Goal: Information Seeking & Learning: Learn about a topic

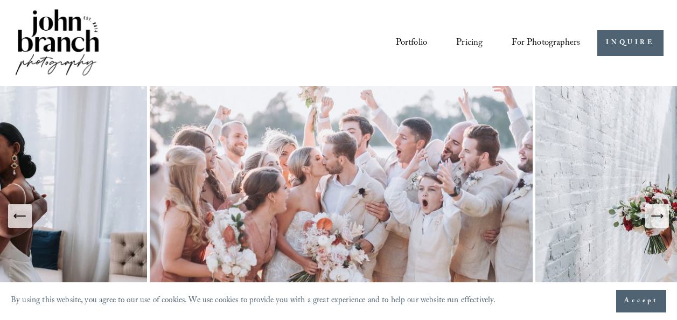
click at [473, 43] on link "Pricing" at bounding box center [469, 42] width 26 height 19
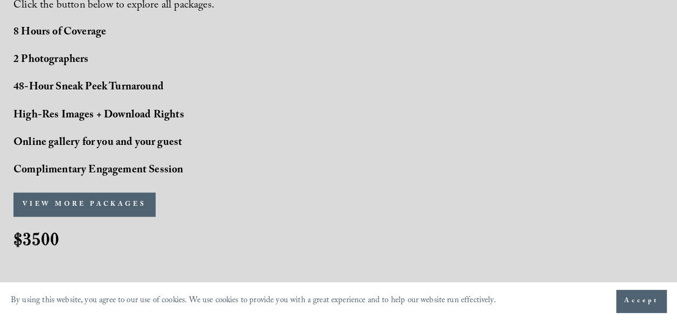
scroll to position [920, 0]
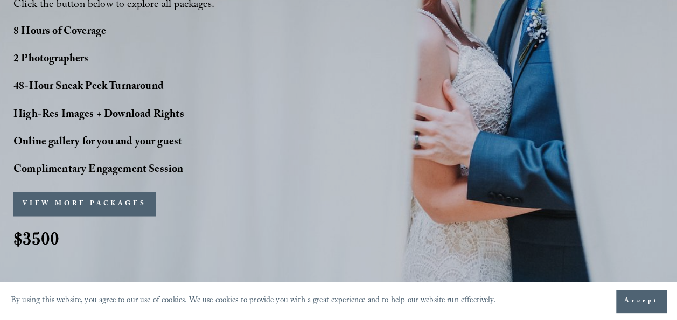
click at [67, 220] on div "VIEW MORE PACKAGES PACKAGES SIGN-UP Name * Fiancé's Name * Email *" at bounding box center [133, 203] width 240 height 34
click at [75, 212] on button "VIEW MORE PACKAGES" at bounding box center [84, 204] width 142 height 24
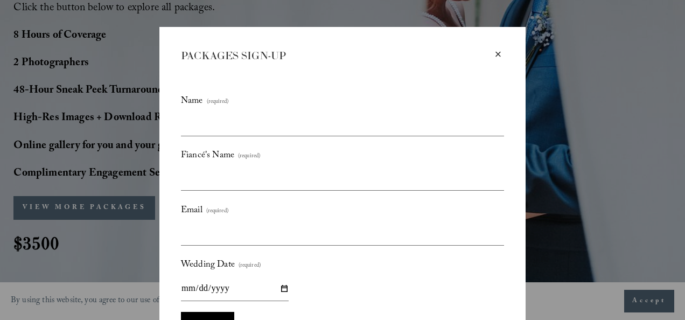
scroll to position [64, 0]
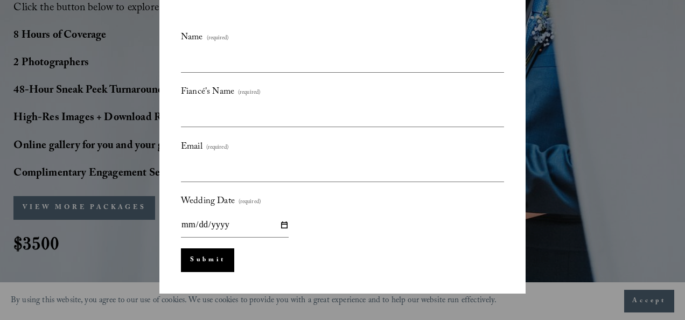
click at [129, 165] on div "× PACKAGES SIGN-UP Name (required) Fiancé's Name (required) Email (required) We…" at bounding box center [342, 160] width 685 height 320
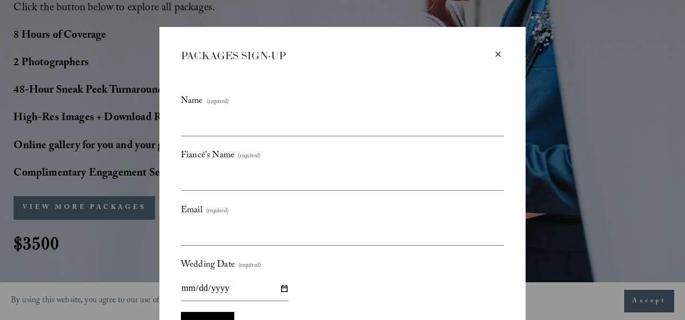
click at [495, 53] on div "×" at bounding box center [498, 54] width 12 height 12
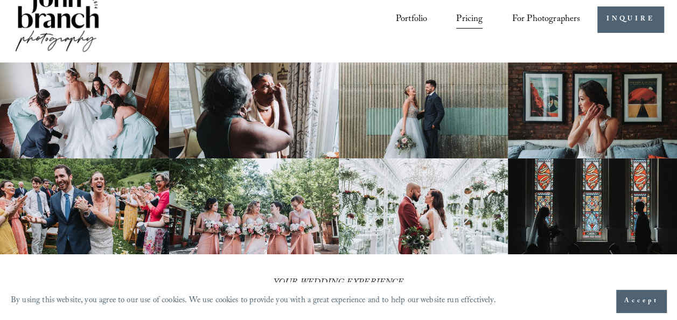
scroll to position [23, 0]
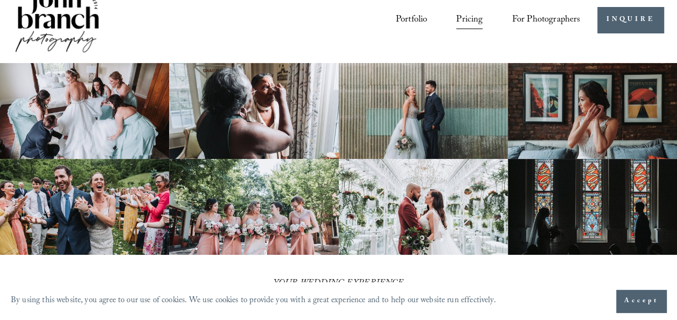
click at [400, 18] on link "Portfolio" at bounding box center [412, 19] width 32 height 19
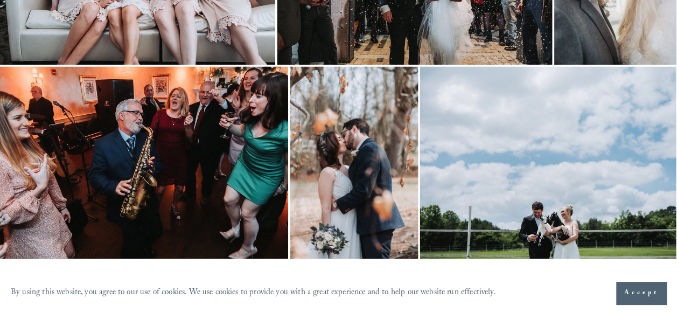
scroll to position [1004, 0]
